Goal: Check status: Check status

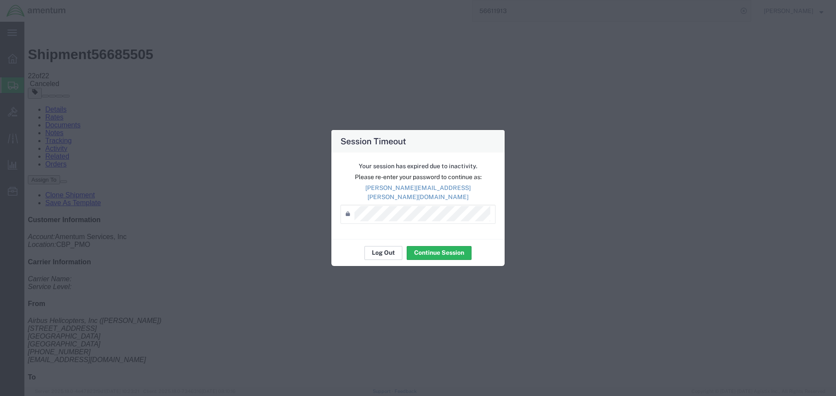
click at [376, 248] on button "Log Out" at bounding box center [383, 253] width 38 height 14
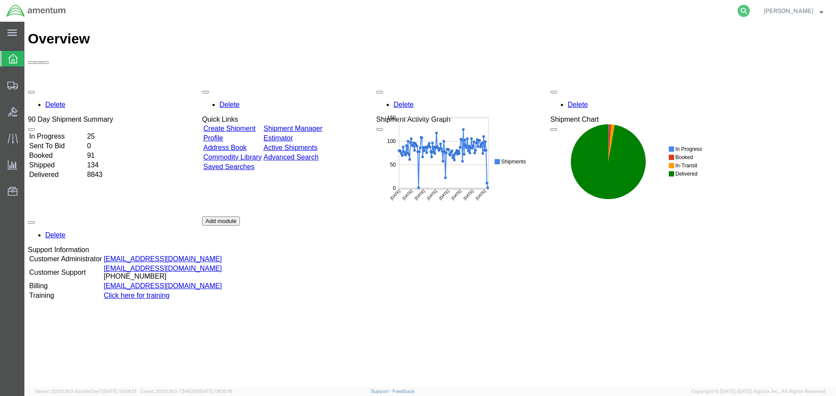
click at [749, 11] on icon at bounding box center [743, 11] width 12 height 12
click at [574, 11] on input "search" at bounding box center [605, 10] width 265 height 21
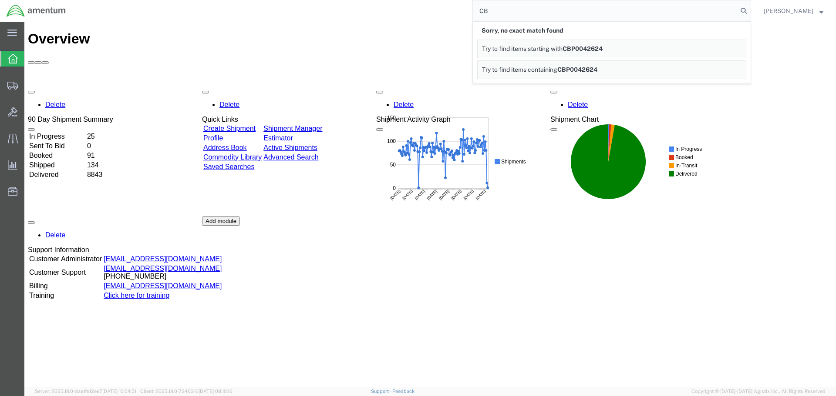
type input "C"
type input "2"
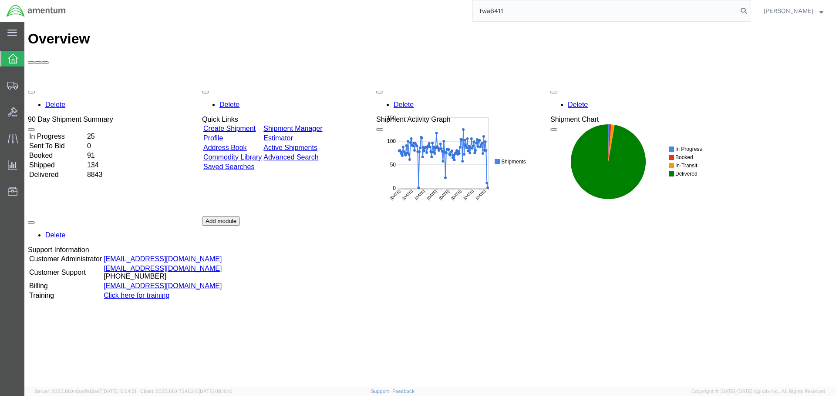
type input "fwa6411"
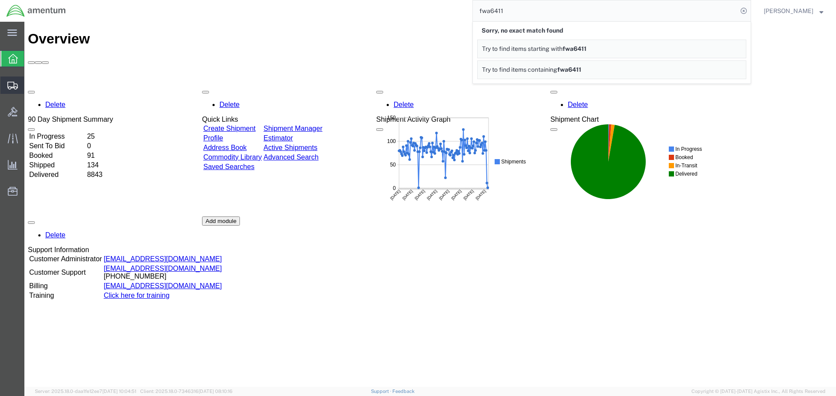
click at [0, 0] on span "Shipment Manager" at bounding box center [0, 0] width 0 height 0
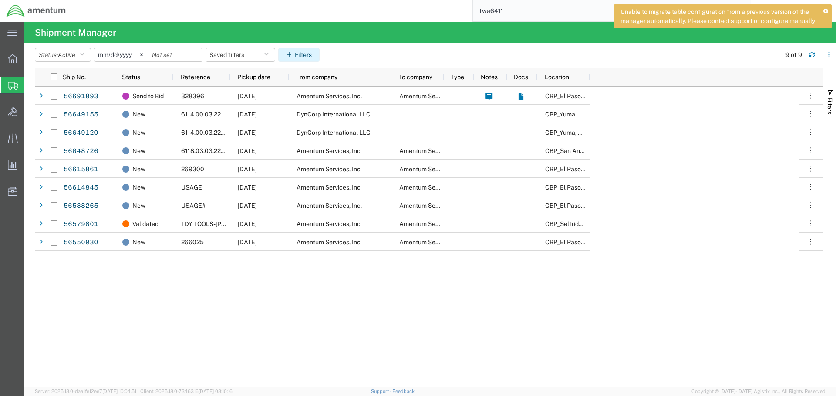
click at [303, 55] on button "Filters" at bounding box center [298, 55] width 41 height 14
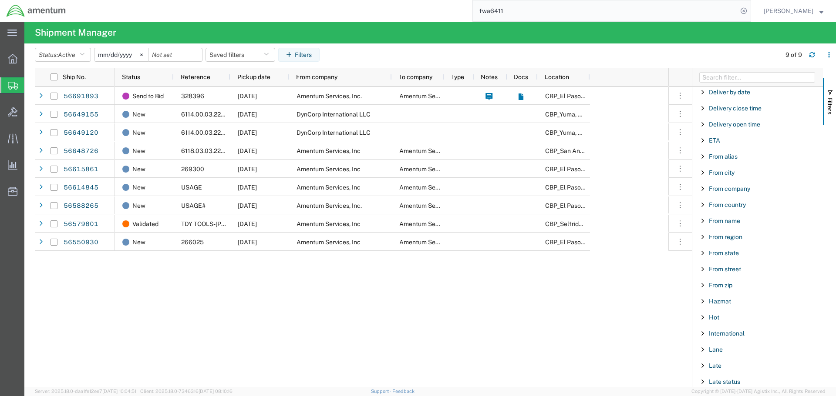
scroll to position [218, 0]
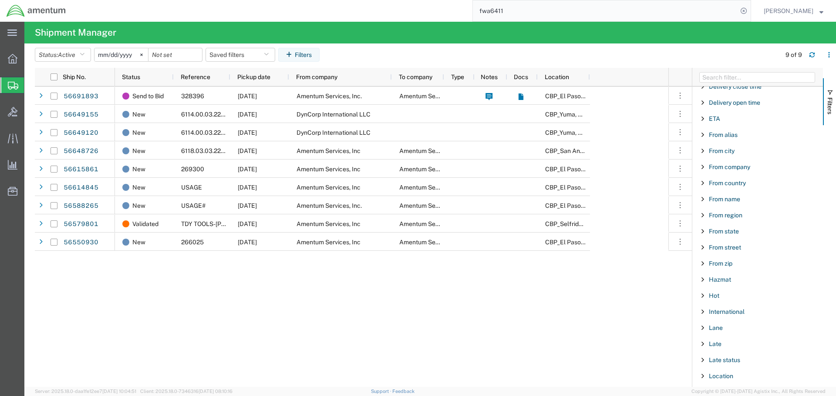
click at [703, 200] on span "Filter List 66 Filters" at bounding box center [702, 199] width 7 height 7
click at [782, 231] on input "Filter Value" at bounding box center [760, 236] width 114 height 10
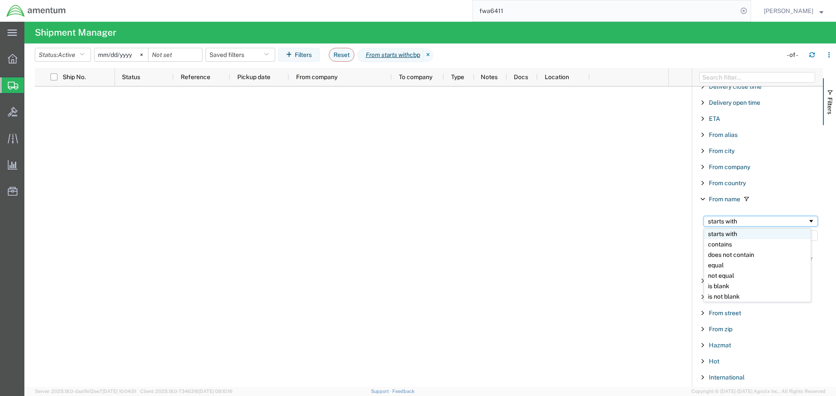
click at [807, 223] on span "Filtering operator" at bounding box center [810, 221] width 7 height 7
drag, startPoint x: 749, startPoint y: 237, endPoint x: 661, endPoint y: 242, distance: 88.4
click at [661, 242] on div "Ship No. Status Reference Pickup date From company To company Type Notes Docs L…" at bounding box center [435, 227] width 801 height 319
type input "EPR"
click at [128, 56] on input "[DATE]" at bounding box center [121, 54] width 54 height 13
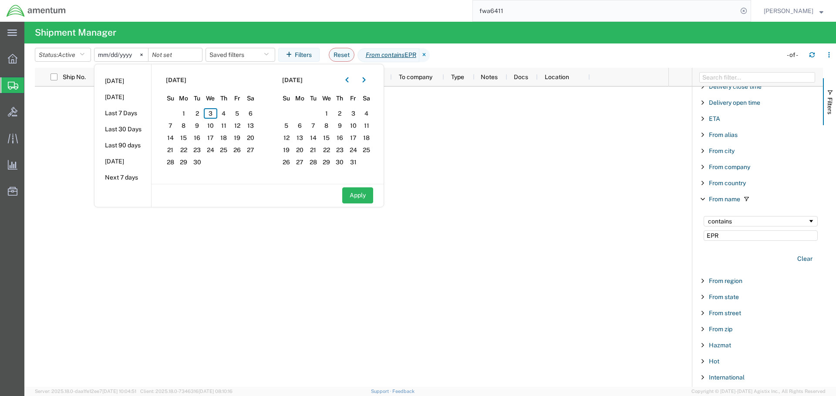
click at [241, 205] on div "Apply" at bounding box center [267, 195] width 232 height 23
click at [179, 60] on input "date" at bounding box center [175, 54] width 54 height 13
click at [214, 112] on span "3" at bounding box center [210, 113] width 13 height 10
click at [212, 112] on span "3" at bounding box center [210, 113] width 13 height 10
click at [355, 195] on button "Apply" at bounding box center [357, 196] width 31 height 16
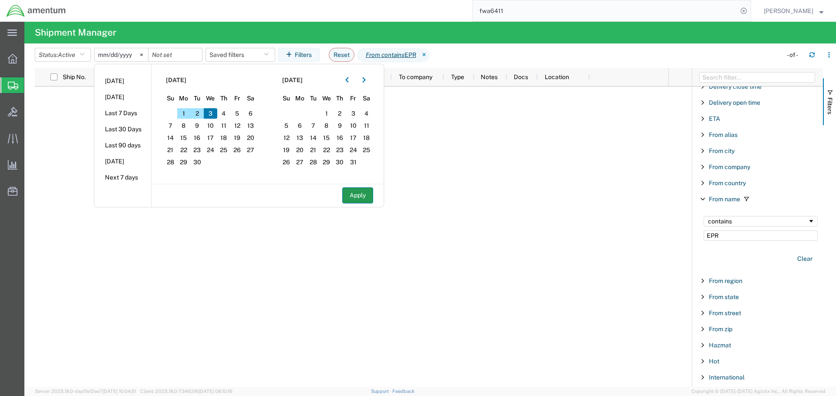
type input "[DATE]"
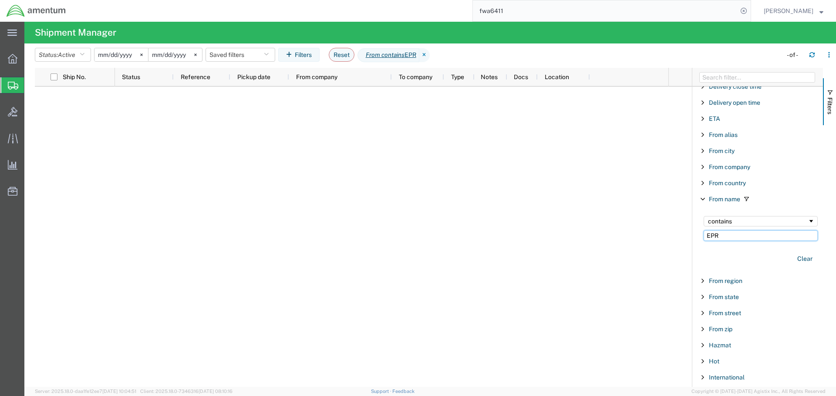
drag, startPoint x: 737, startPoint y: 233, endPoint x: 690, endPoint y: 233, distance: 47.0
click at [690, 233] on div "Ship No. Status Reference Pickup date From company To company Type Notes Docs L…" at bounding box center [435, 227] width 801 height 319
type input "[PERSON_NAME]"
click at [84, 54] on icon "button" at bounding box center [82, 55] width 5 height 6
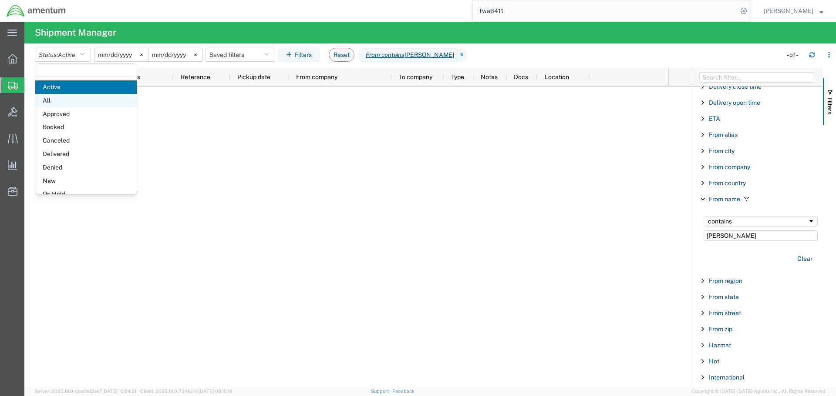
click at [60, 100] on span "All" at bounding box center [85, 100] width 101 height 13
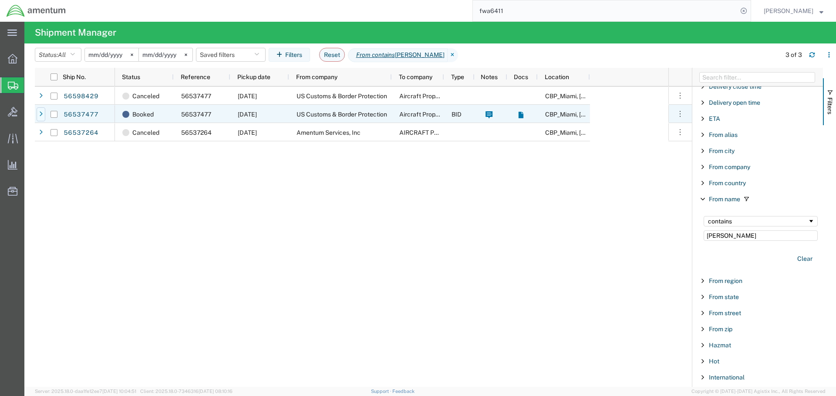
click at [44, 115] on div at bounding box center [41, 114] width 9 height 14
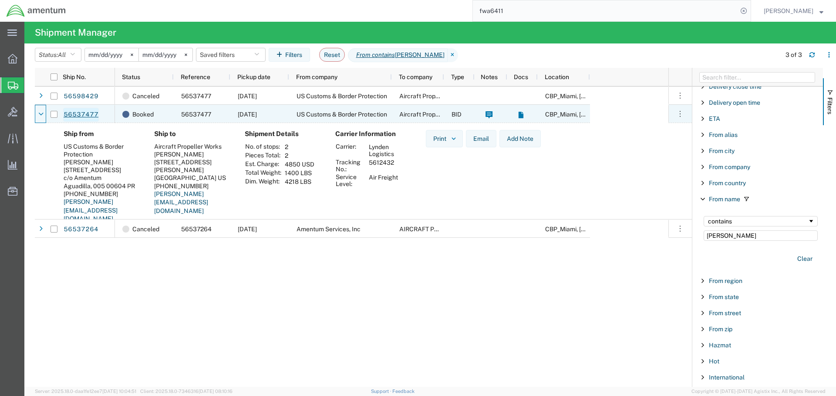
click at [87, 114] on link "56537477" at bounding box center [81, 115] width 36 height 14
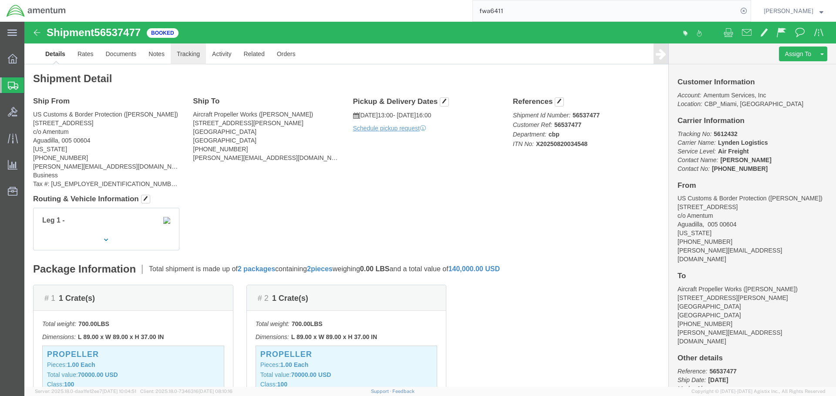
click link "Tracking"
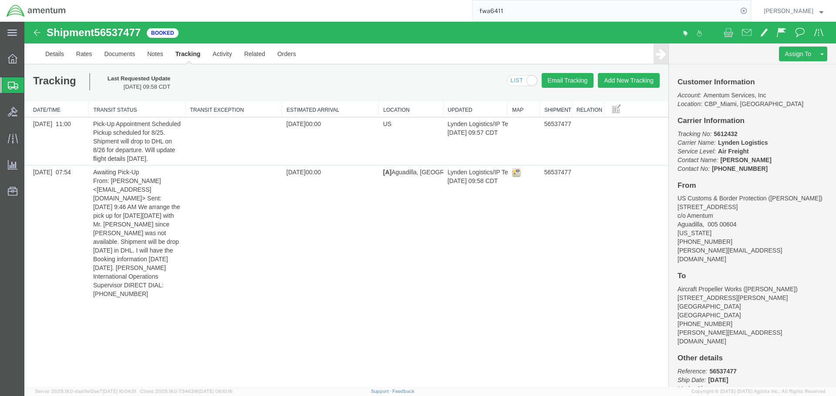
click at [125, 34] on span "56537477" at bounding box center [117, 33] width 47 height 12
copy span "56537477"
click at [49, 59] on link "Details" at bounding box center [54, 54] width 31 height 21
